Goal: Transaction & Acquisition: Purchase product/service

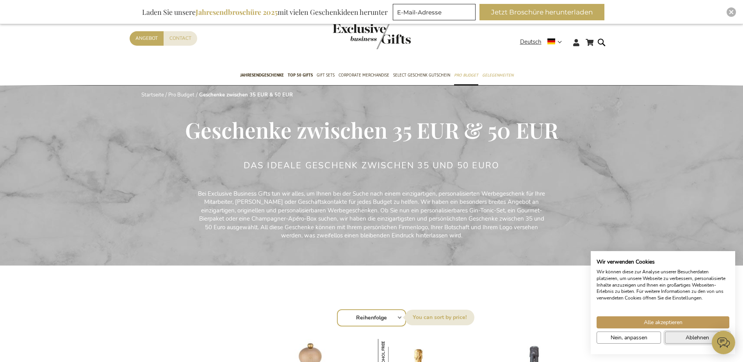
click at [690, 338] on span "Ablehnen" at bounding box center [697, 338] width 23 height 8
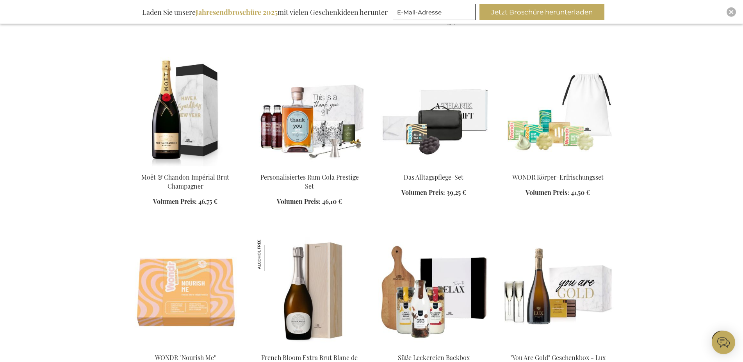
scroll to position [598, 0]
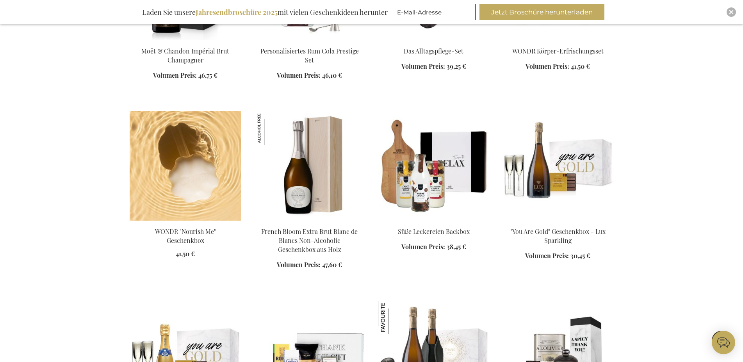
click at [162, 162] on img at bounding box center [186, 165] width 112 height 109
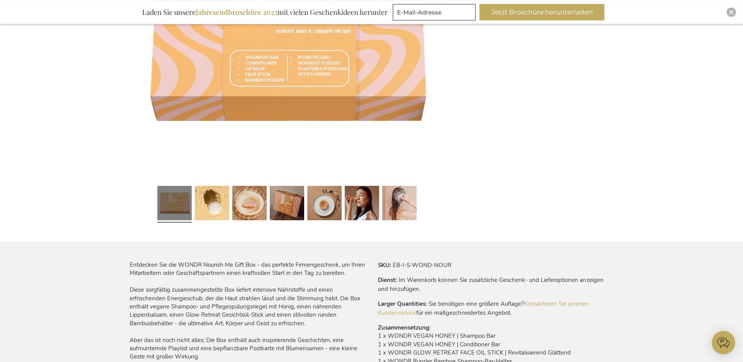
scroll to position [230, 0]
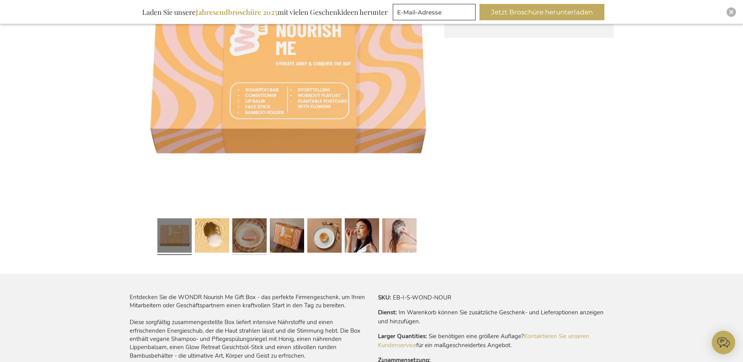
click at [253, 237] on link at bounding box center [249, 236] width 34 height 43
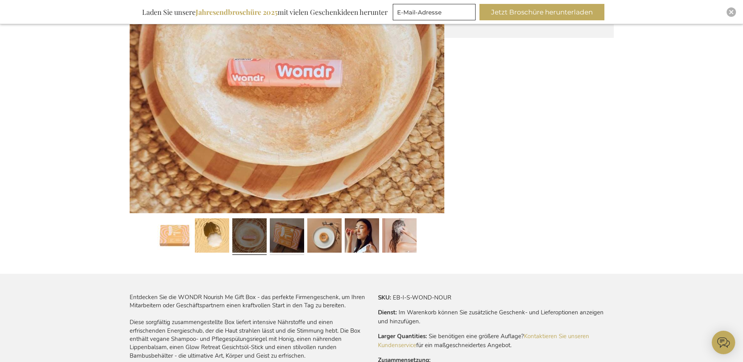
click at [287, 237] on link at bounding box center [287, 236] width 34 height 43
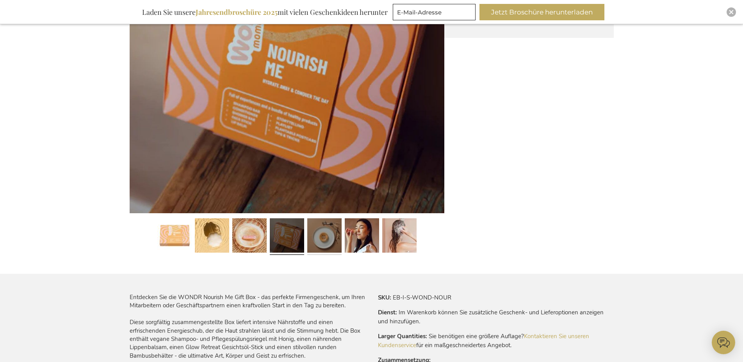
click at [323, 236] on link at bounding box center [324, 236] width 34 height 43
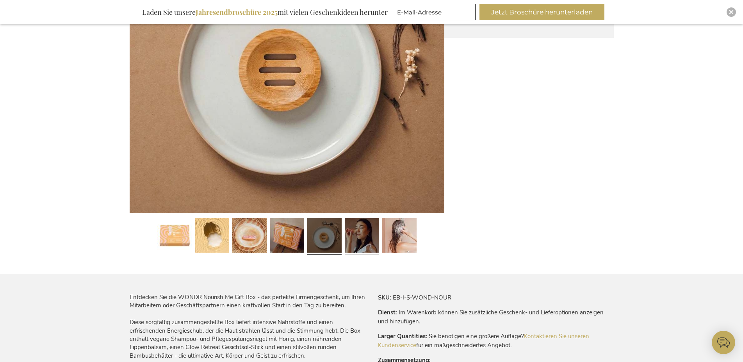
click at [360, 238] on link at bounding box center [362, 236] width 34 height 43
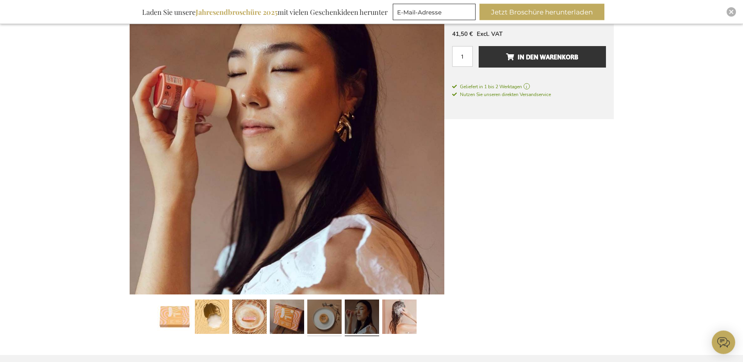
scroll to position [0, 0]
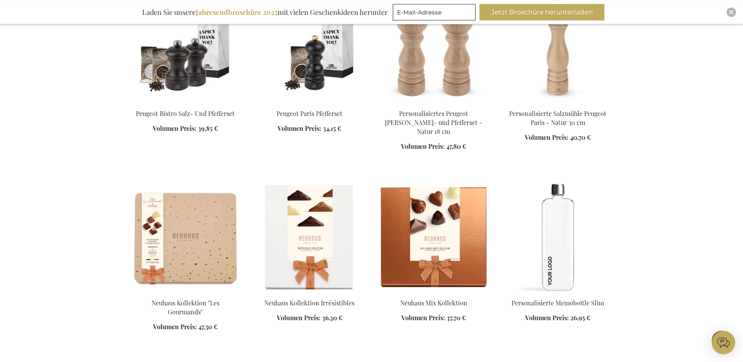
scroll to position [1108, 0]
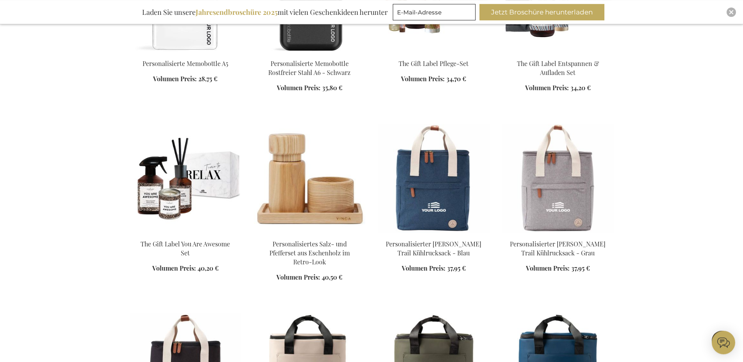
scroll to position [1506, 0]
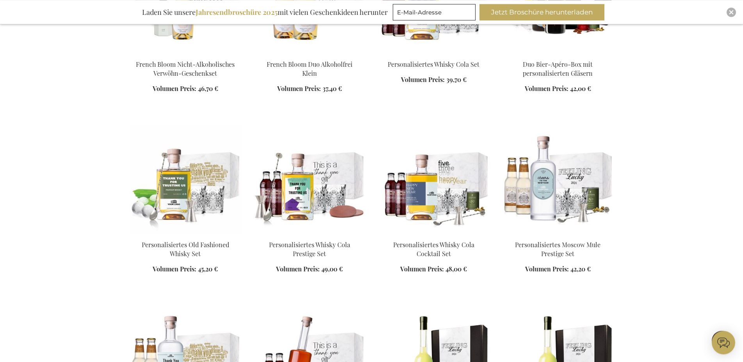
scroll to position [2661, 0]
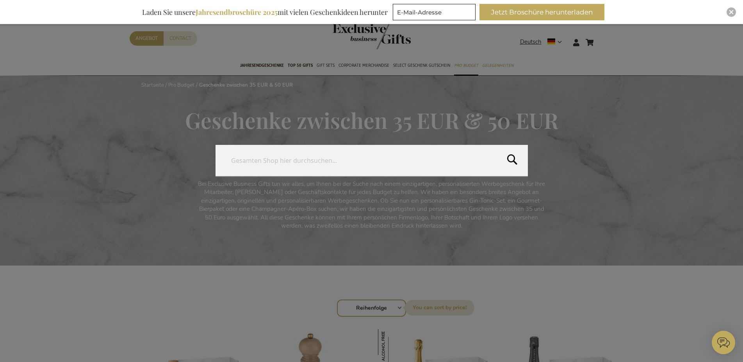
click at [603, 37] on form "Search Search" at bounding box center [604, 37] width 8 height 0
click at [480, 158] on input "Search" at bounding box center [372, 160] width 312 height 31
type input "Geschenke ohne Alkohol"
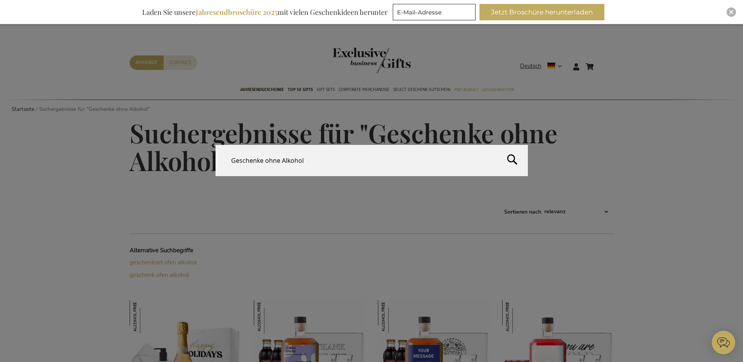
click at [604, 62] on form "Search Geschenke ohne Alkohol Search" at bounding box center [604, 62] width 8 height 0
type input "Geschenke ohne Alkohol und keine Flaschen"
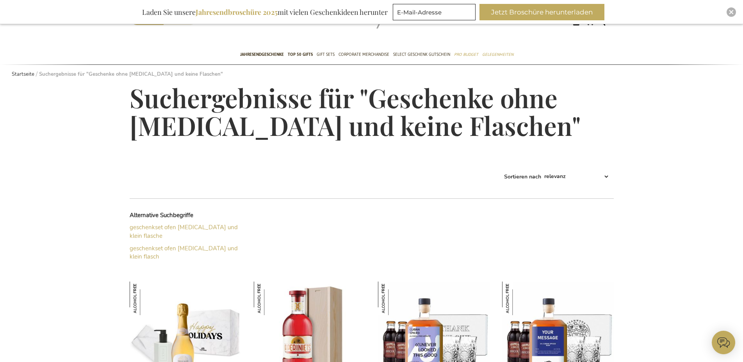
scroll to position [80, 0]
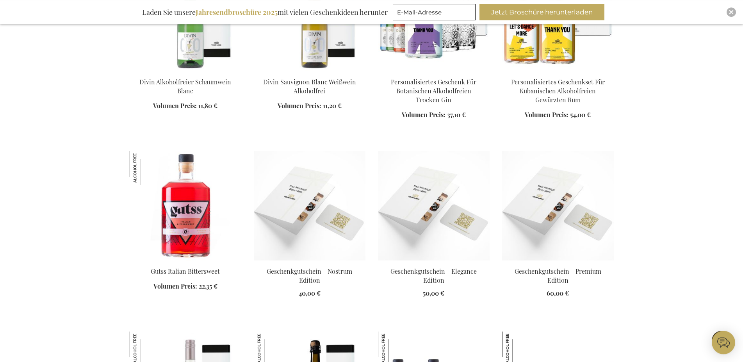
scroll to position [837, 0]
